Goal: Find specific page/section: Find specific page/section

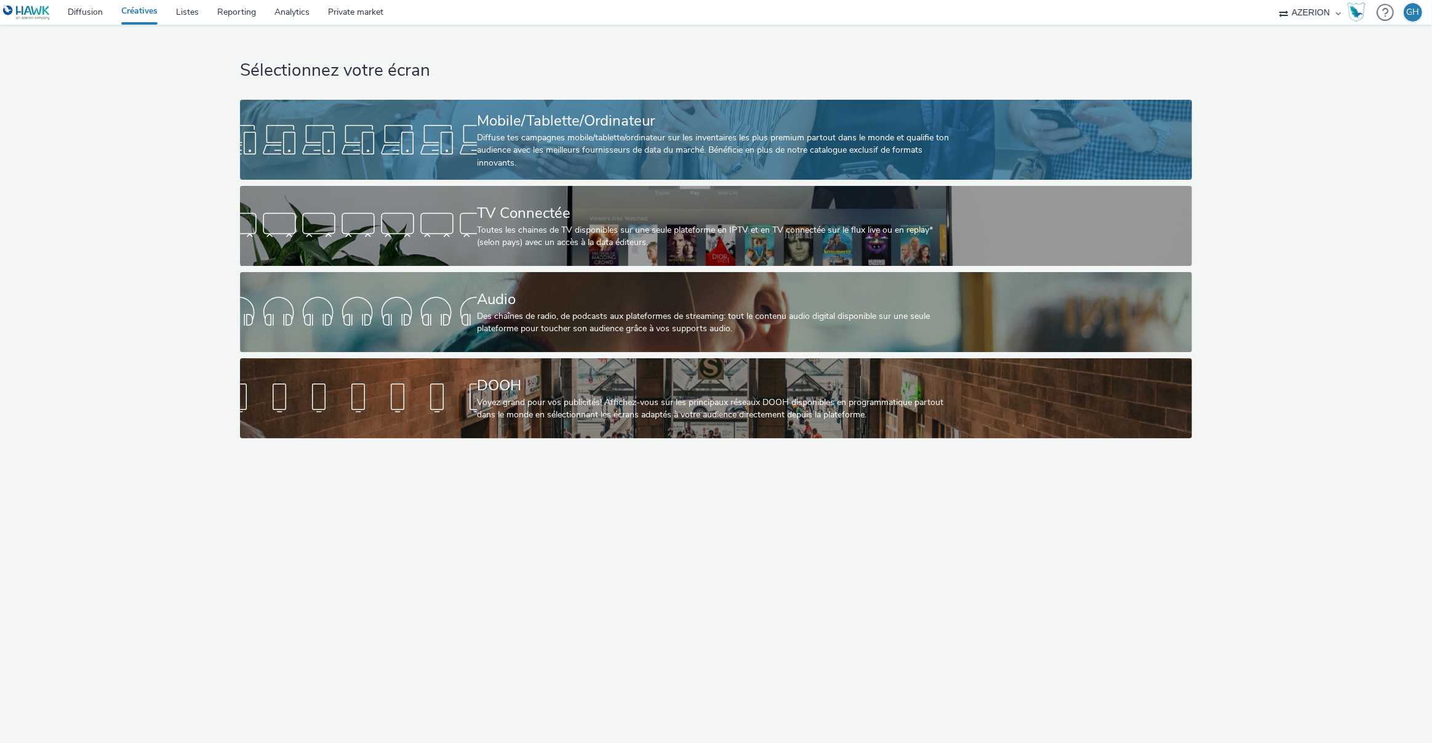
click at [469, 146] on div at bounding box center [358, 139] width 237 height 39
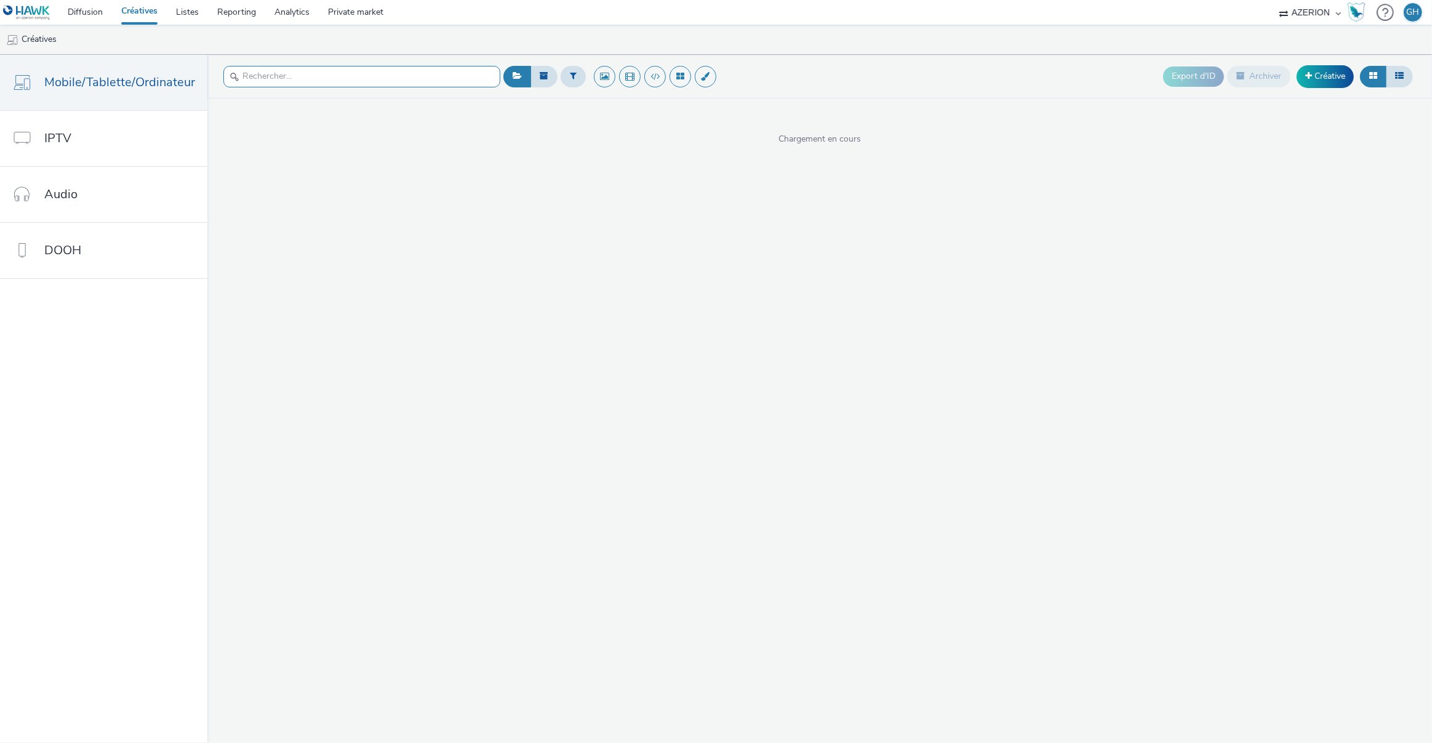
click at [281, 78] on input "text" at bounding box center [361, 77] width 277 height 22
paste input "ORAN2513_max_plez_BANNER_1080x1920_NL.png"
type input "ORAN2513_max_plez_BANNER_1080x1920_NL.png"
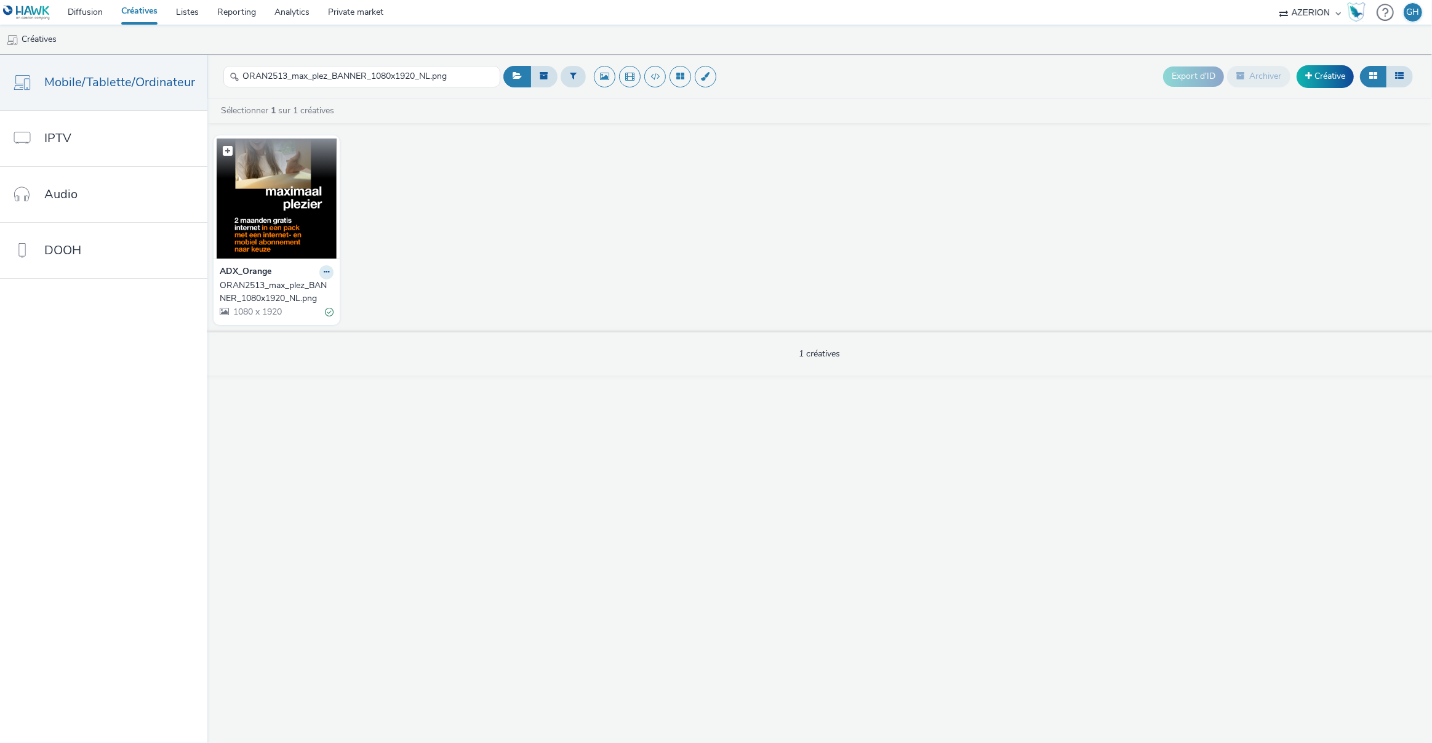
click at [304, 199] on img at bounding box center [277, 198] width 120 height 120
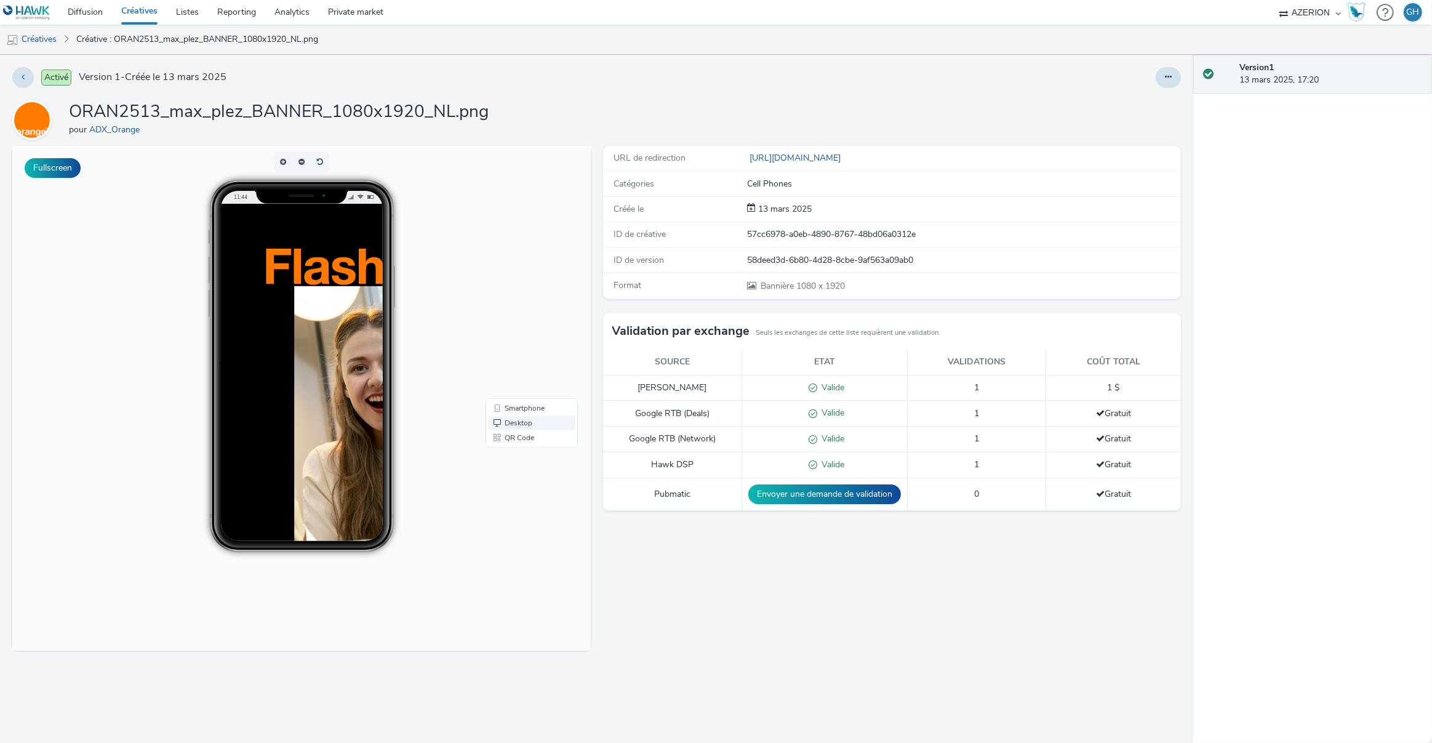
click at [511, 415] on link "Desktop" at bounding box center [531, 422] width 87 height 15
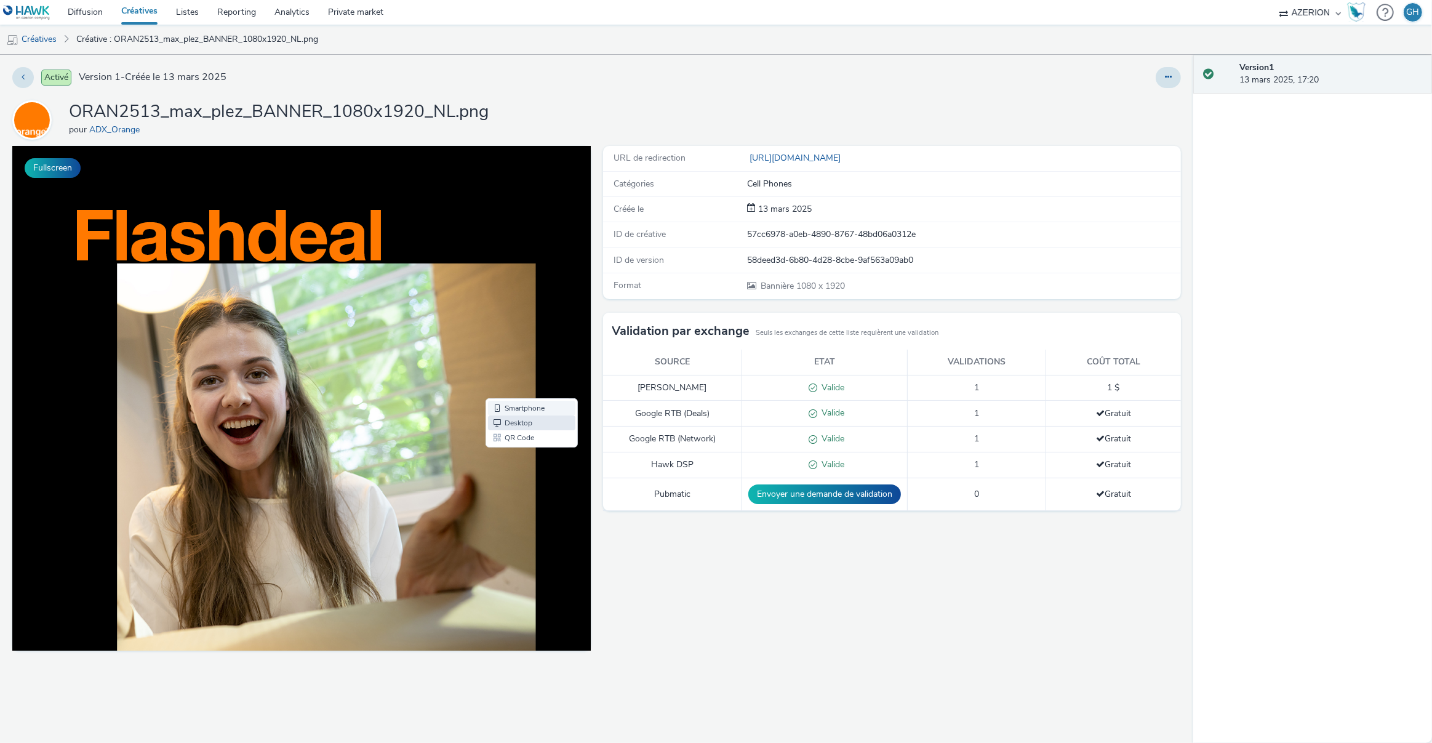
click at [506, 406] on link "Smartphone" at bounding box center [531, 408] width 87 height 15
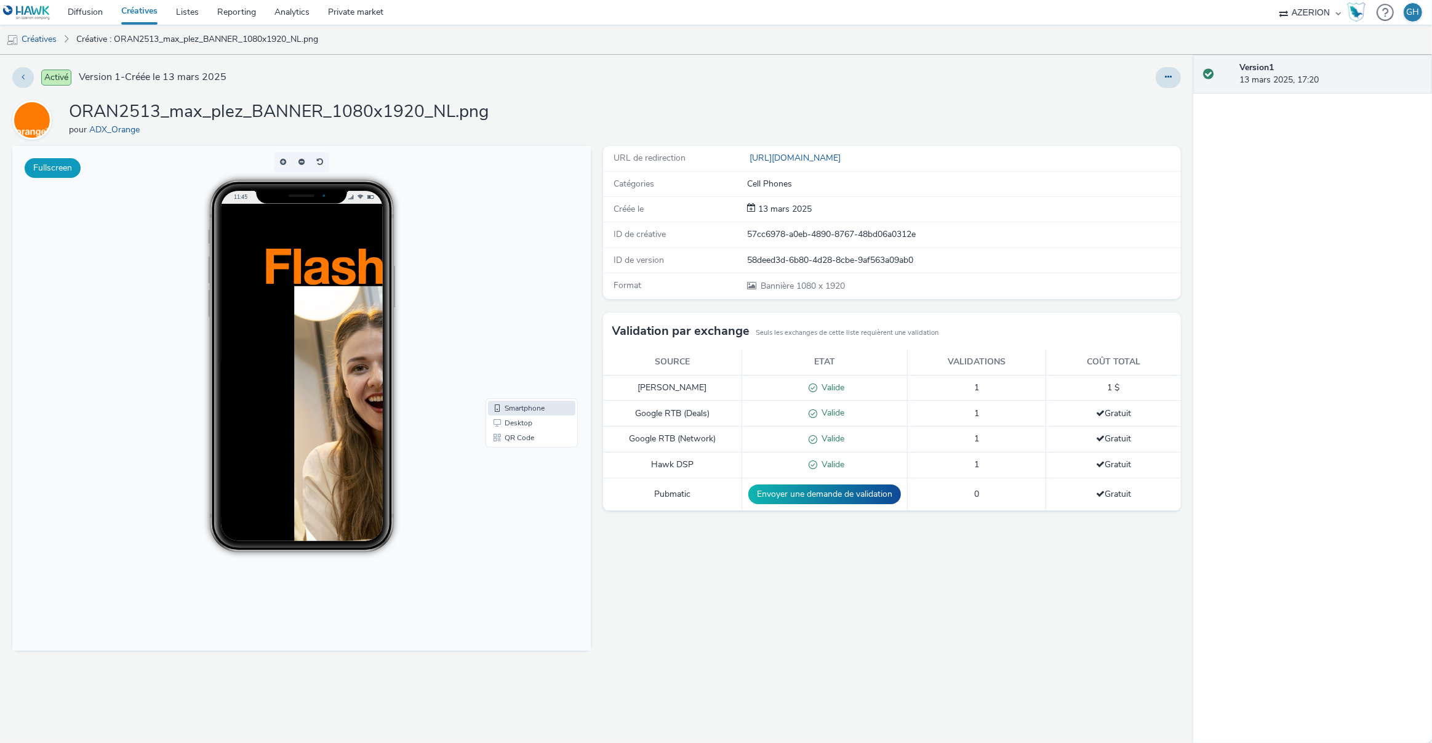
click at [62, 159] on button "Fullscreen" at bounding box center [53, 168] width 56 height 20
click at [46, 34] on link "Créatives" at bounding box center [31, 40] width 63 height 30
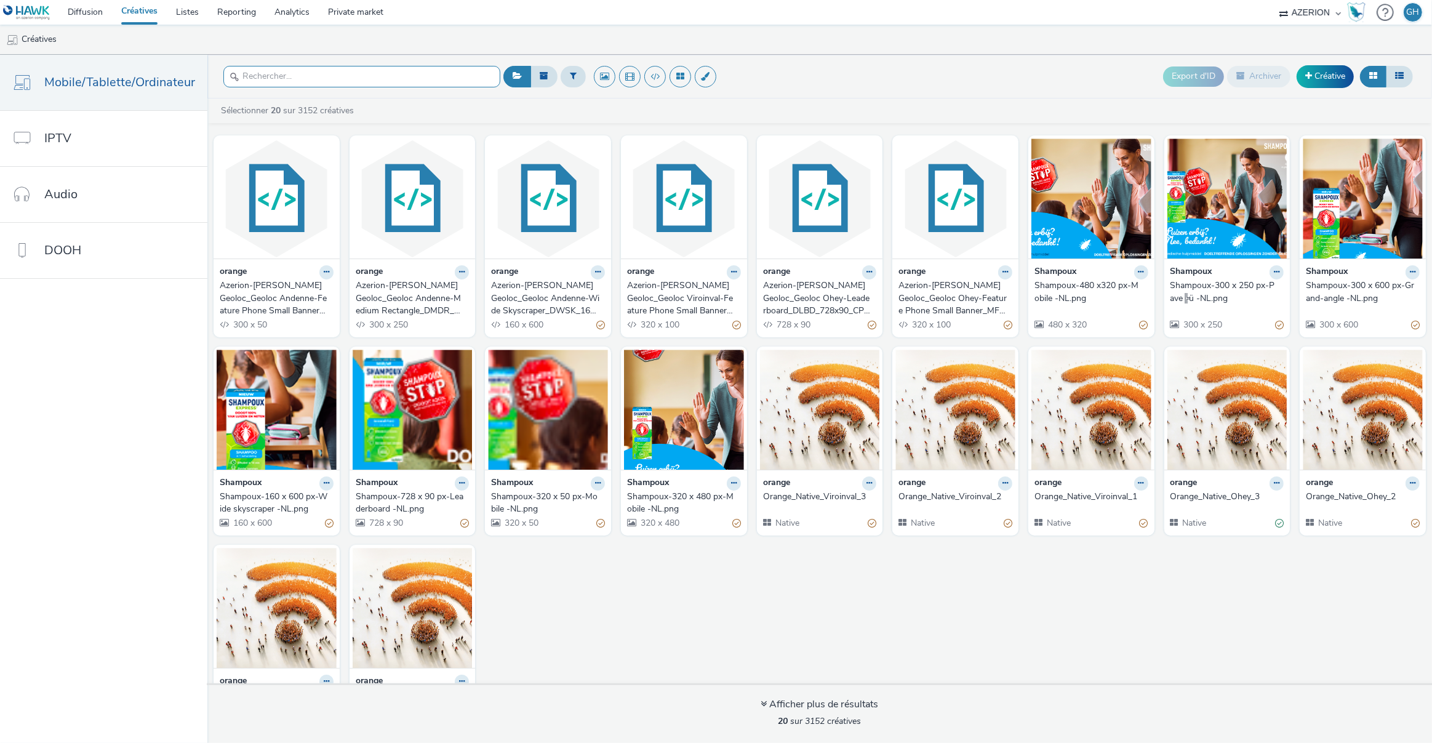
click at [254, 78] on input "text" at bounding box center [361, 77] width 277 height 22
paste input "Orange Brasschaat _ BANNER"
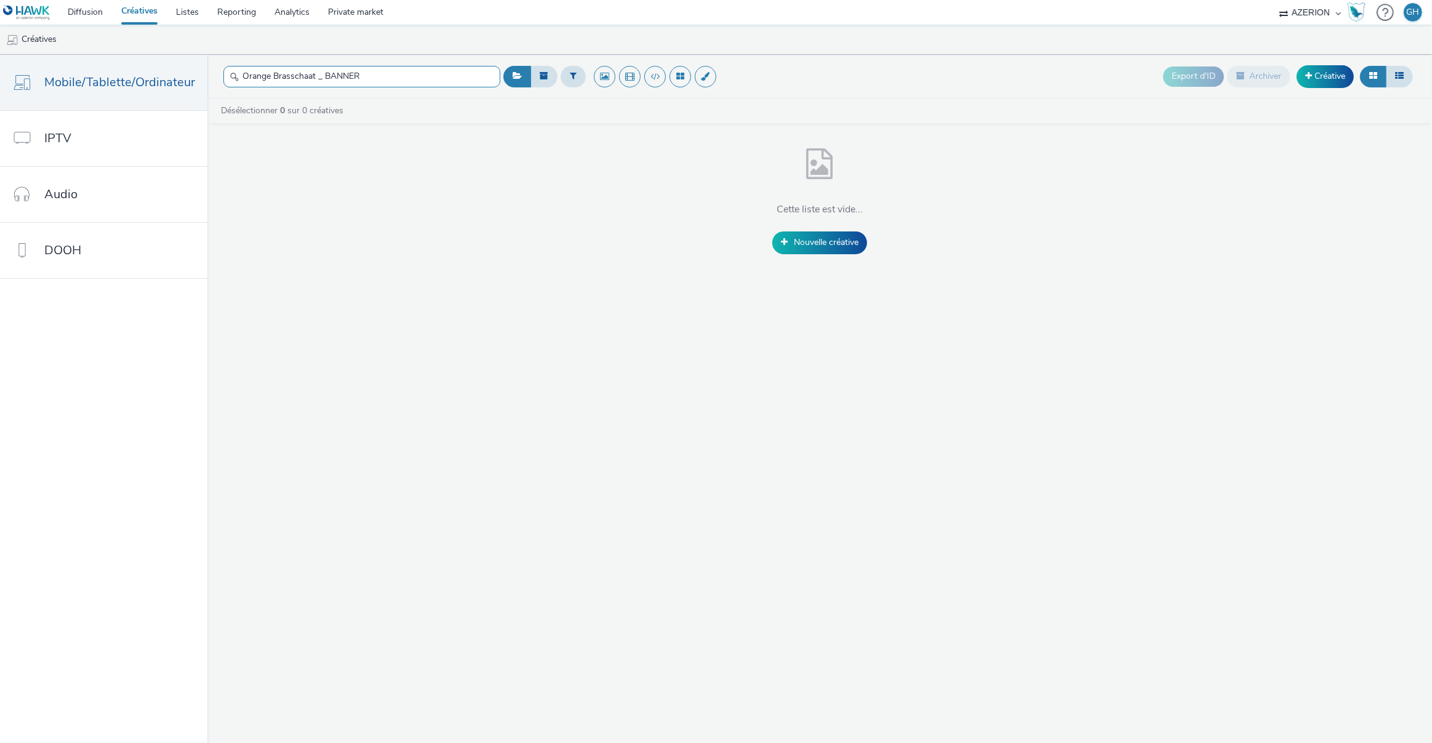
drag, startPoint x: 271, startPoint y: 77, endPoint x: 216, endPoint y: 77, distance: 55.4
click at [216, 77] on header "Orange Brasschaat _ BANNER Export d'ID Archiver Créative" at bounding box center [819, 77] width 1224 height 44
drag, startPoint x: 377, startPoint y: 76, endPoint x: 281, endPoint y: 80, distance: 95.4
click at [281, 80] on input "Brasschaat _ BANNER" at bounding box center [361, 77] width 277 height 22
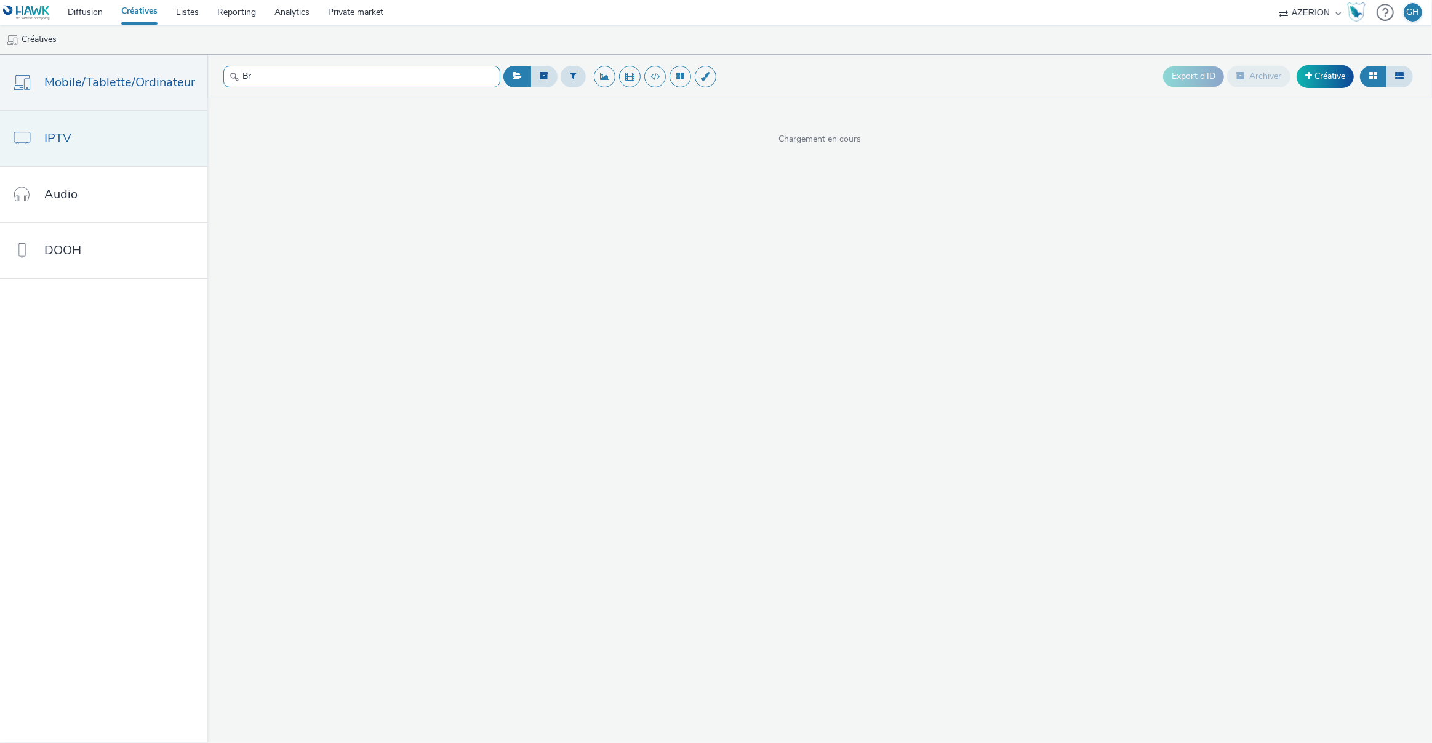
type input "B"
click at [255, 76] on input "text" at bounding box center [361, 77] width 277 height 22
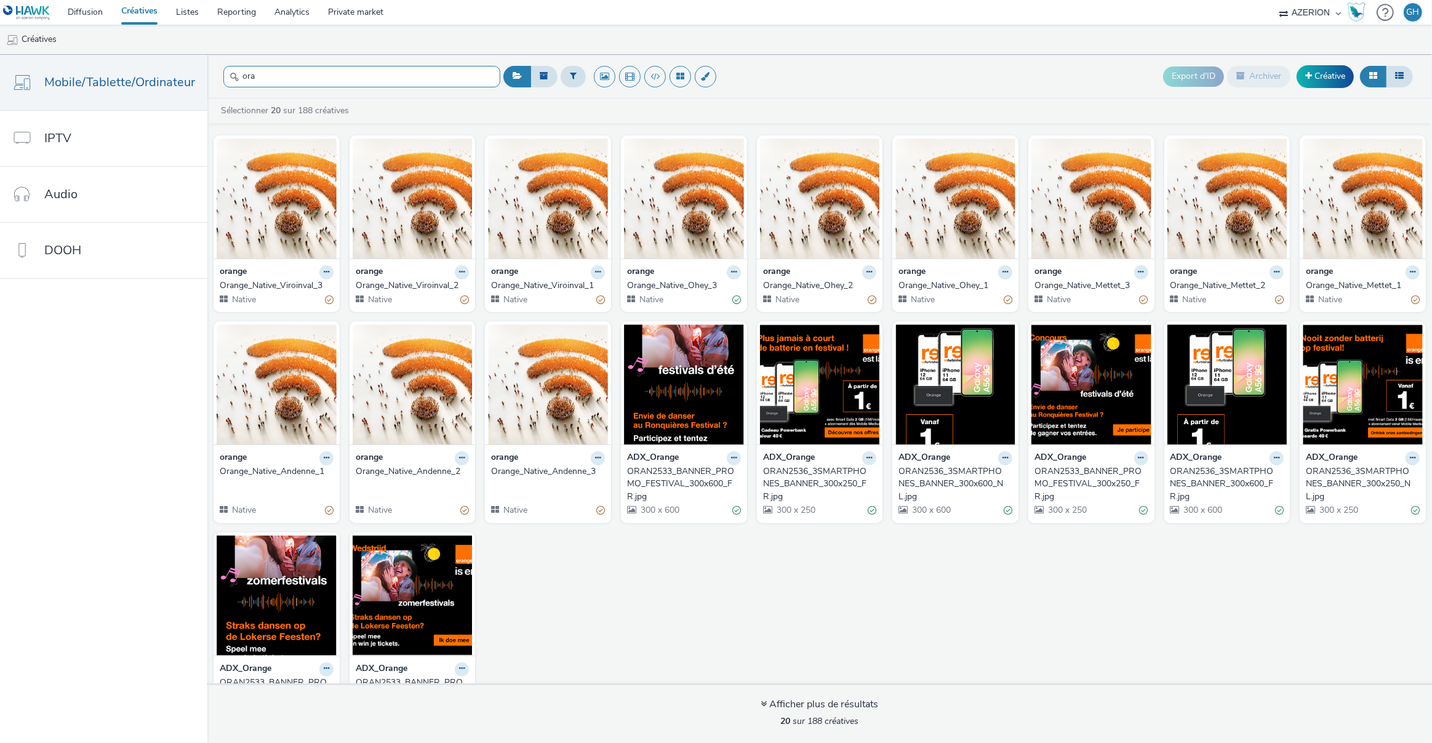
scroll to position [55, 0]
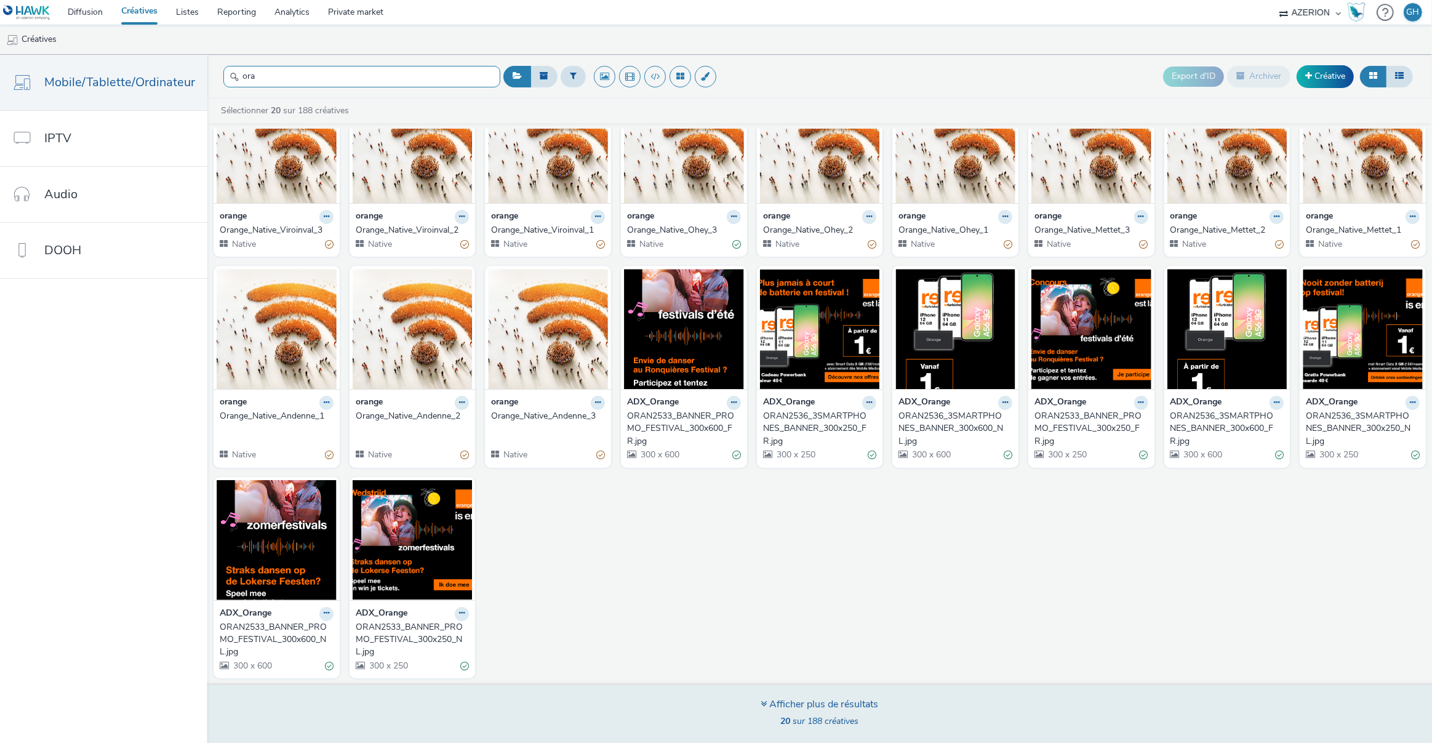
type input "ora"
click at [791, 703] on div "Afficher plus de résultats" at bounding box center [820, 704] width 118 height 14
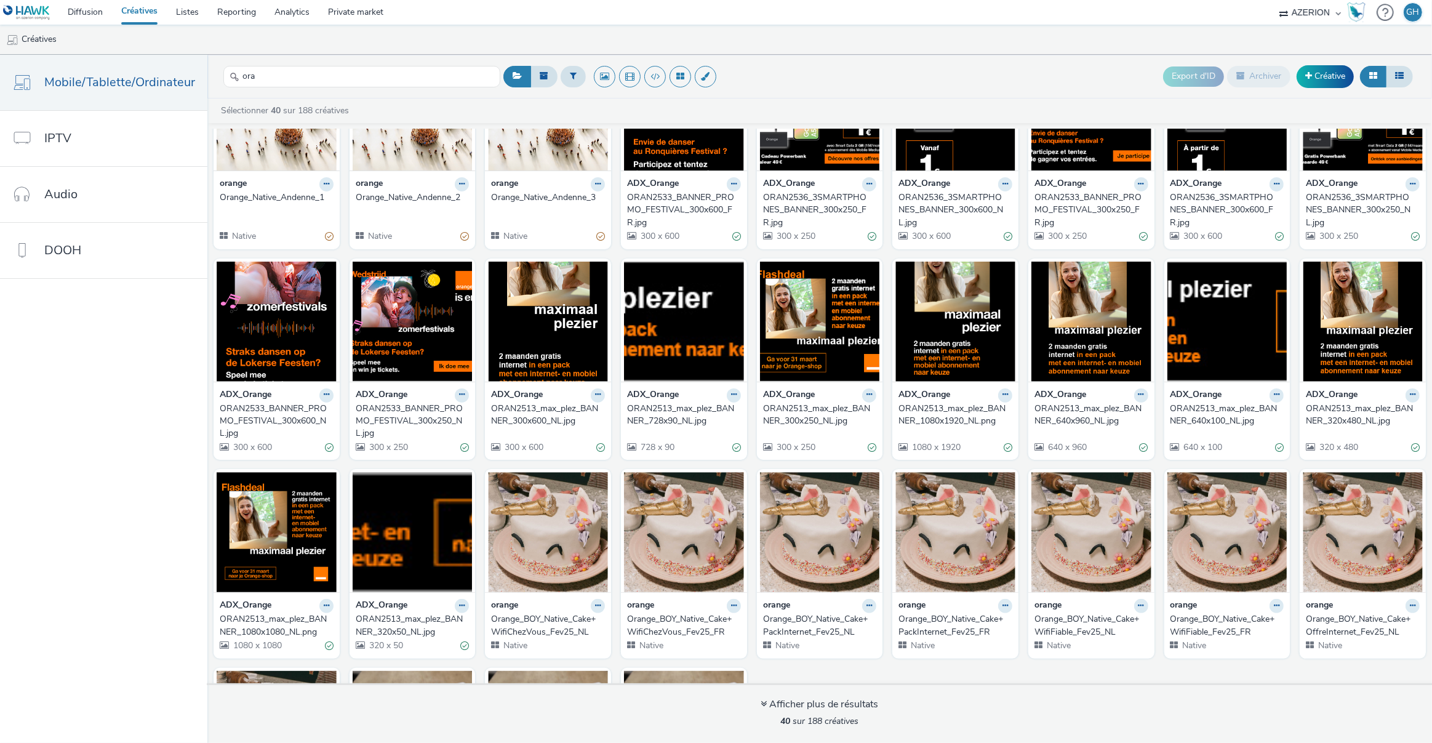
scroll to position [451, 0]
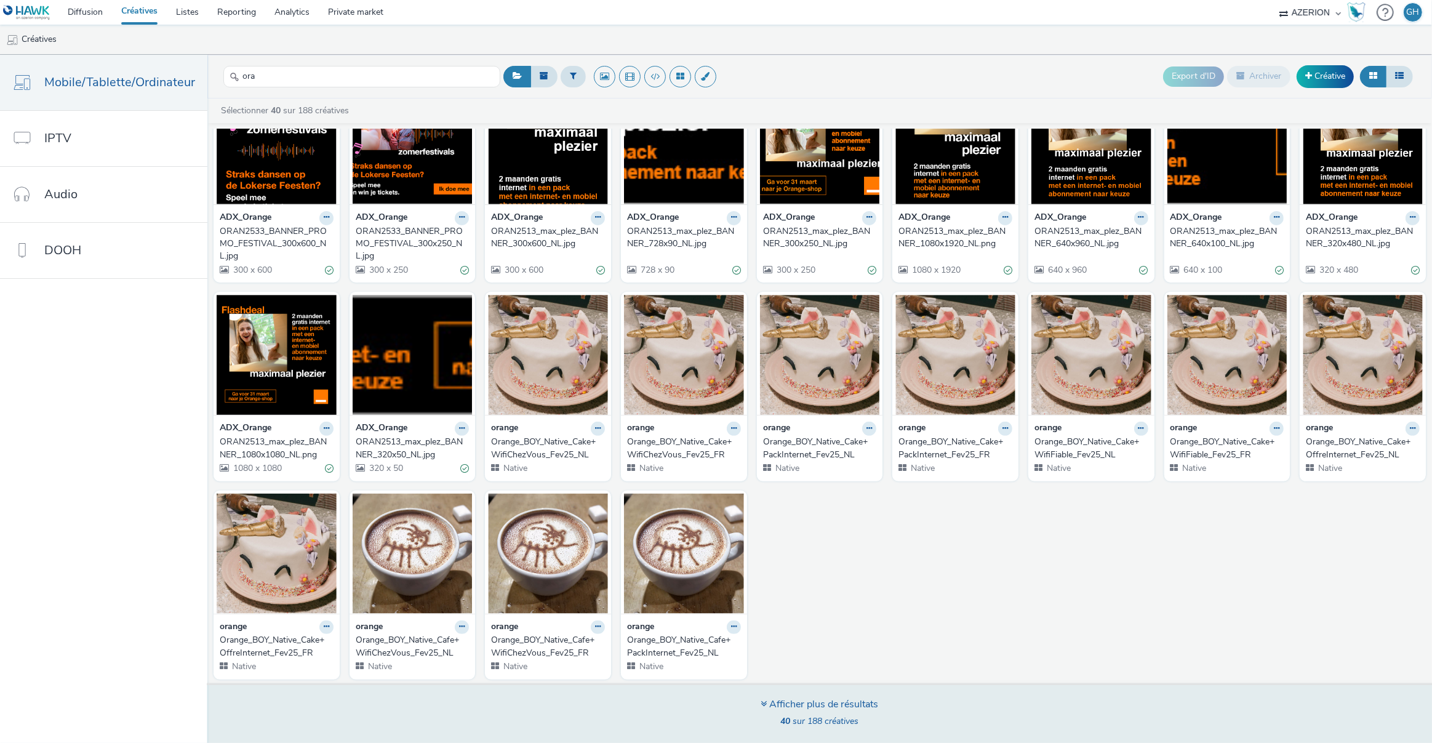
click at [806, 703] on div "Afficher plus de résultats" at bounding box center [820, 704] width 118 height 14
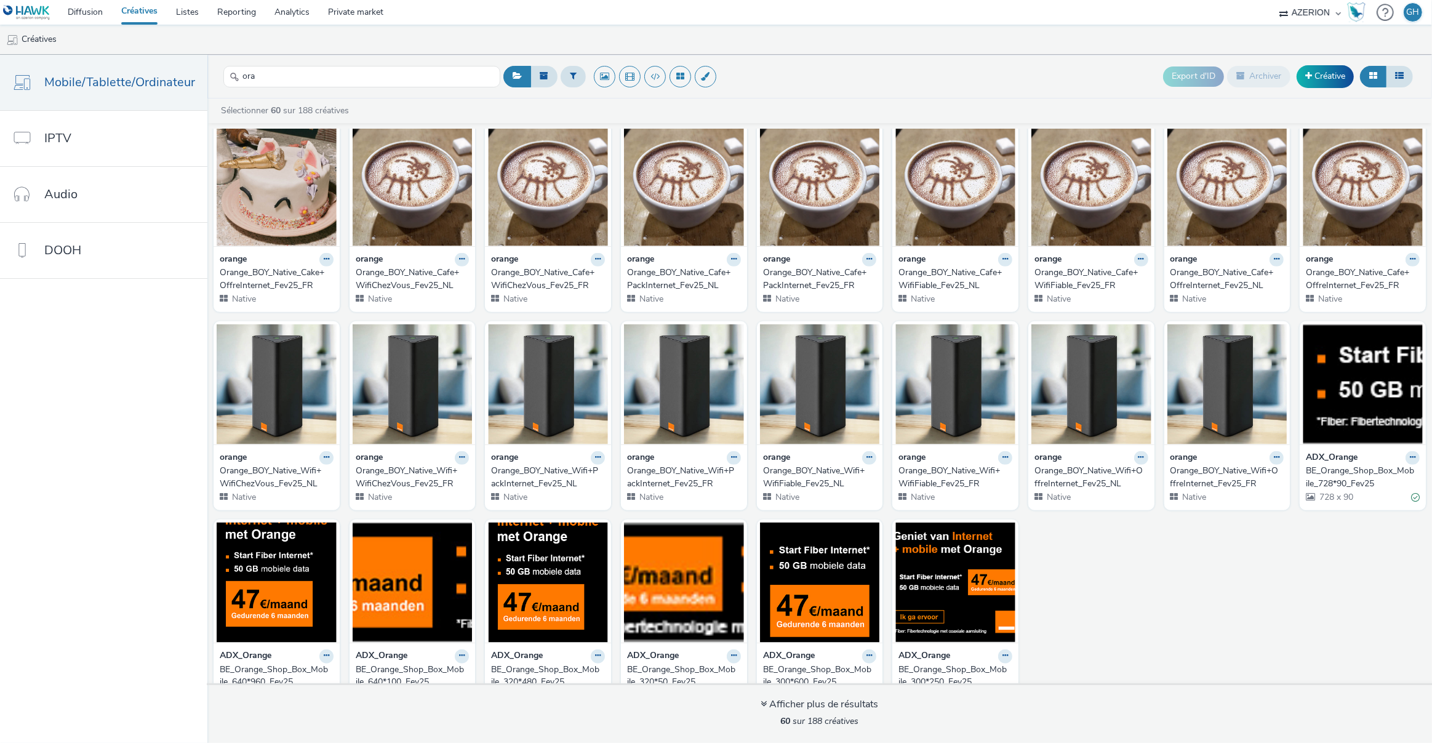
scroll to position [847, 0]
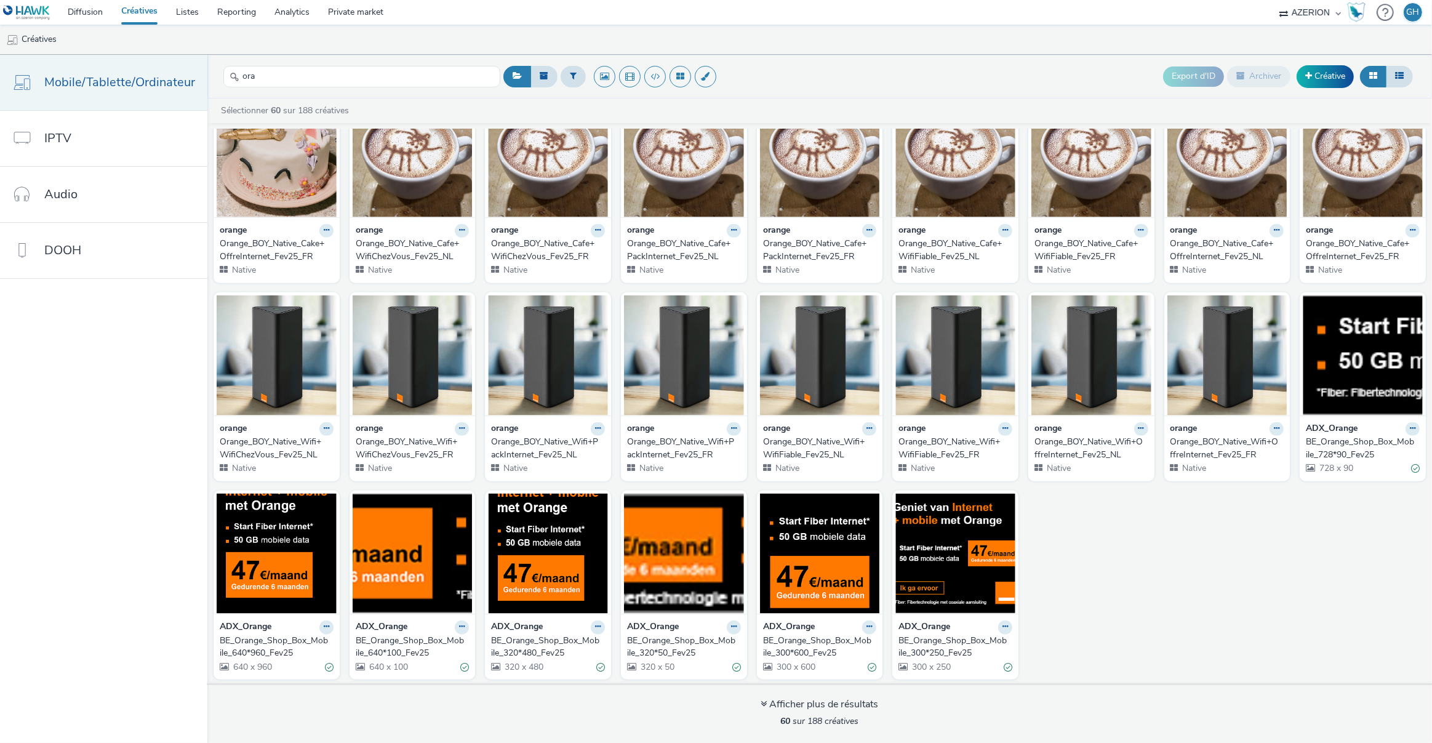
click at [110, 90] on span "Mobile/Tablette/Ordinateur" at bounding box center [119, 82] width 151 height 18
